Goal: Task Accomplishment & Management: Use online tool/utility

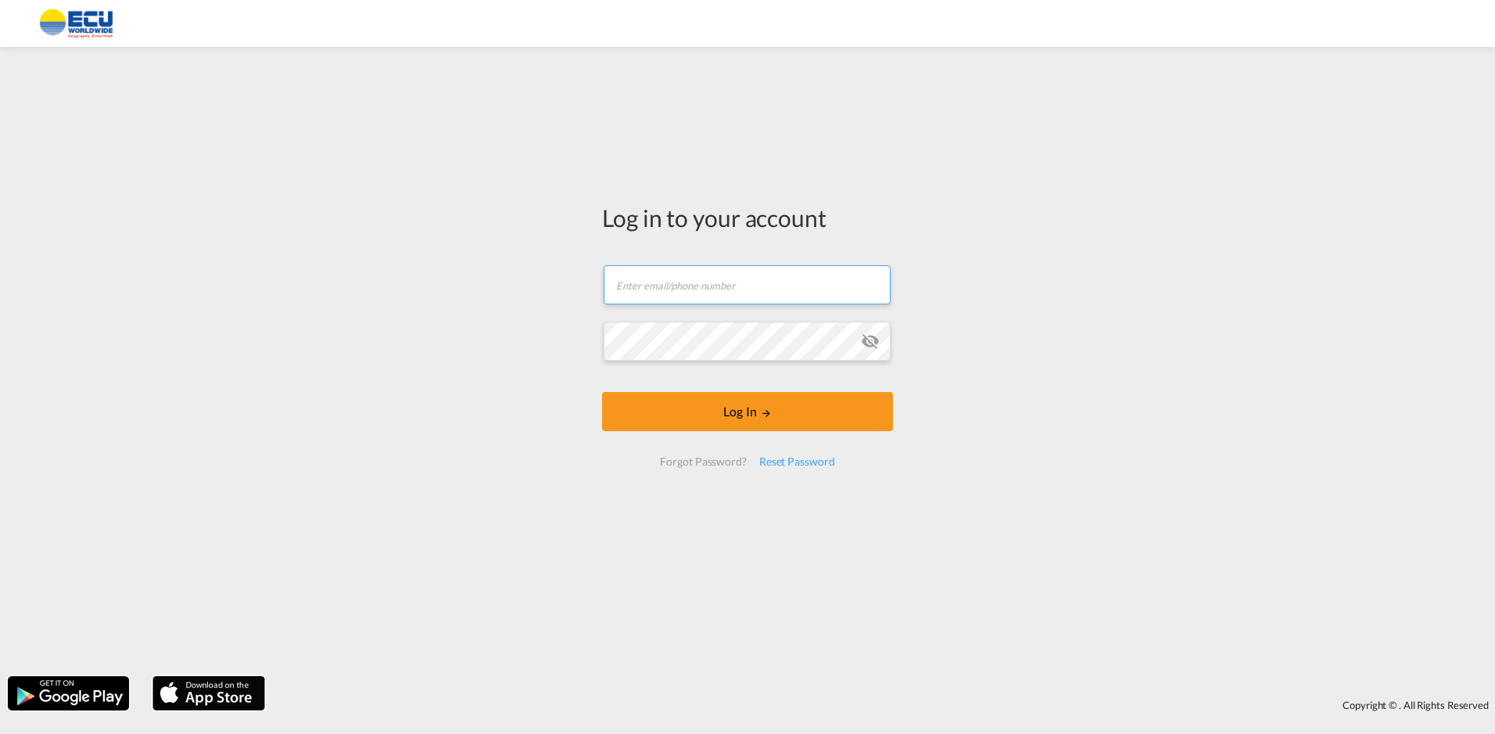
type input "[PERSON_NAME][EMAIL_ADDRESS][DOMAIN_NAME]"
click at [814, 288] on input "[PERSON_NAME][EMAIL_ADDRESS][DOMAIN_NAME]" at bounding box center [747, 284] width 287 height 39
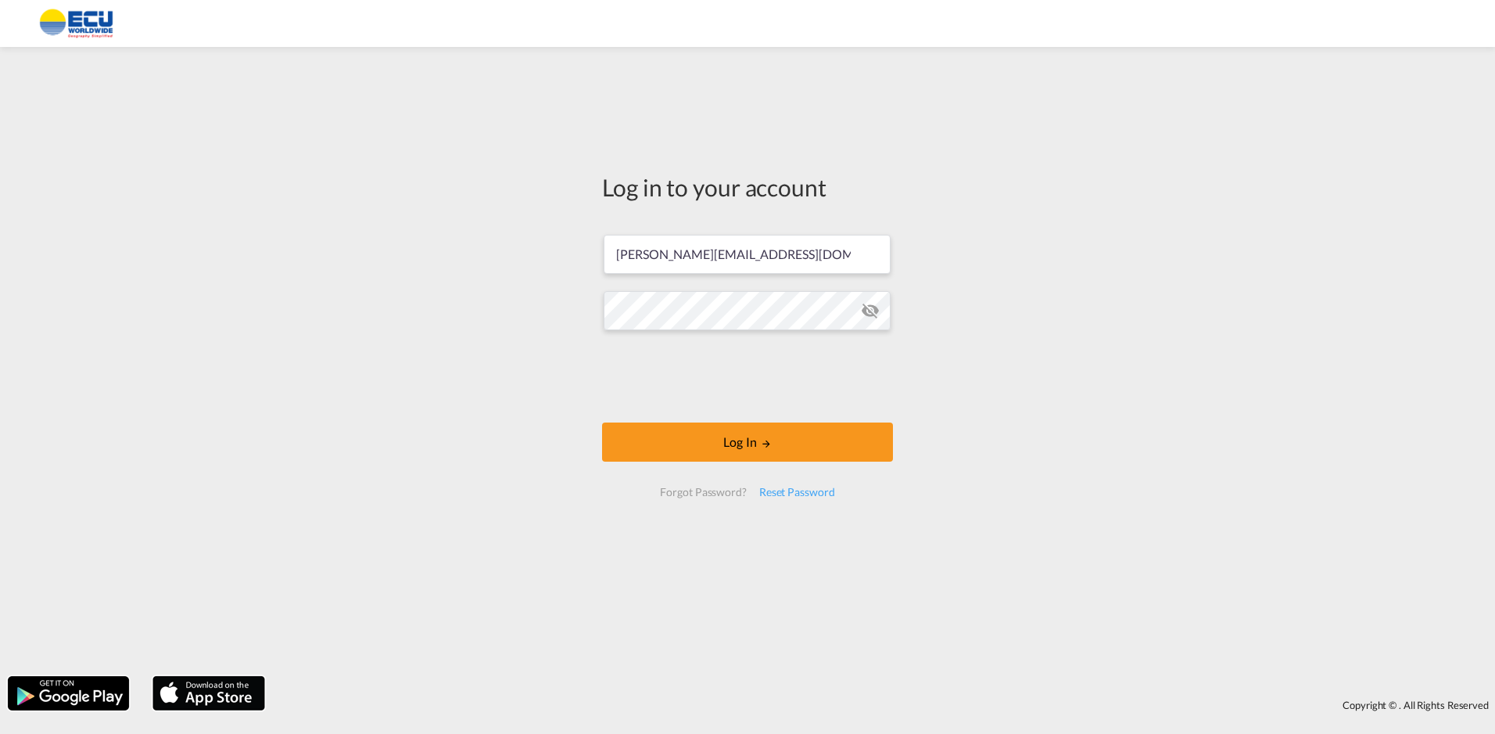
drag, startPoint x: 364, startPoint y: 239, endPoint x: 383, endPoint y: 232, distance: 20.0
click at [363, 239] on div "Log in to your account [PERSON_NAME][EMAIL_ADDRESS][DOMAIN_NAME] Log In Forgot …" at bounding box center [747, 361] width 1495 height 613
click at [733, 440] on button "Log In" at bounding box center [747, 441] width 291 height 39
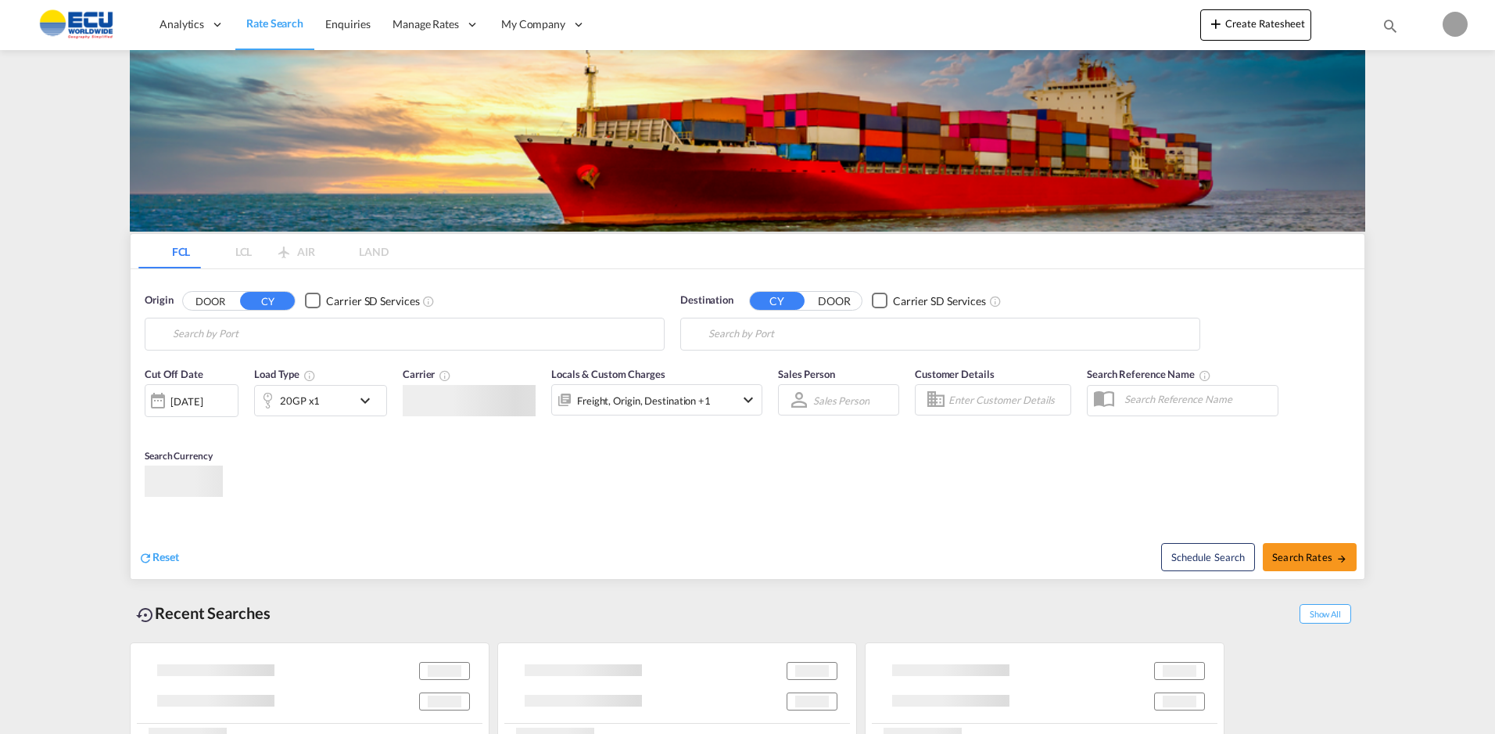
type input "[GEOGRAPHIC_DATA], [GEOGRAPHIC_DATA]"
type input "Keelung (Chilung), TWKEL"
